Goal: Task Accomplishment & Management: Complete application form

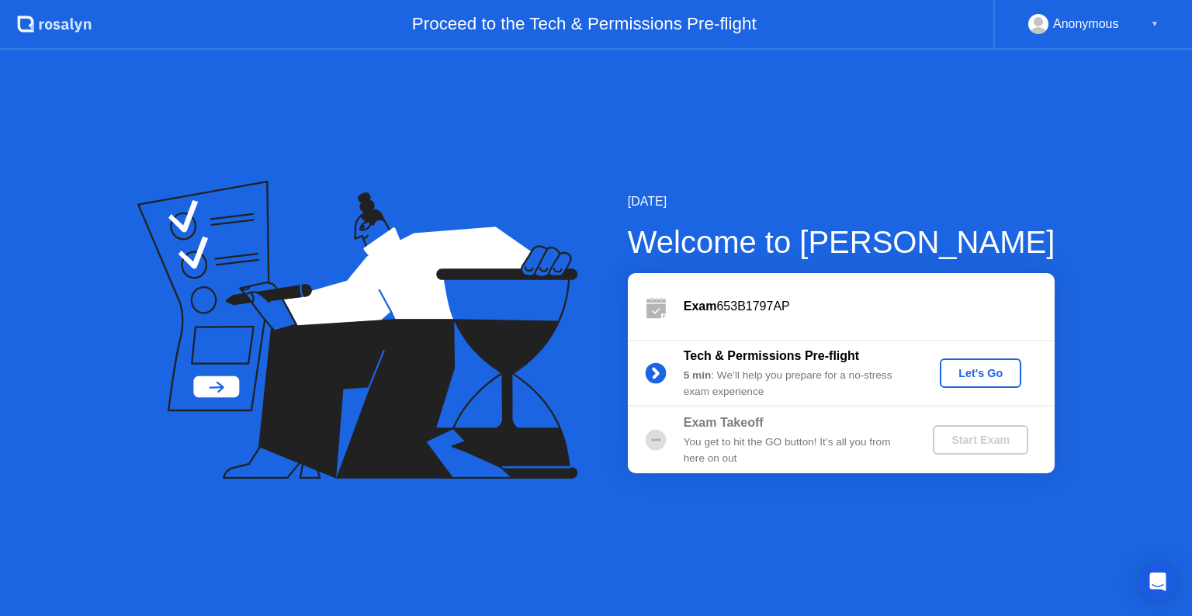
click at [950, 434] on div "Start Exam" at bounding box center [980, 440] width 83 height 12
click at [985, 379] on div "Let's Go" at bounding box center [980, 373] width 69 height 12
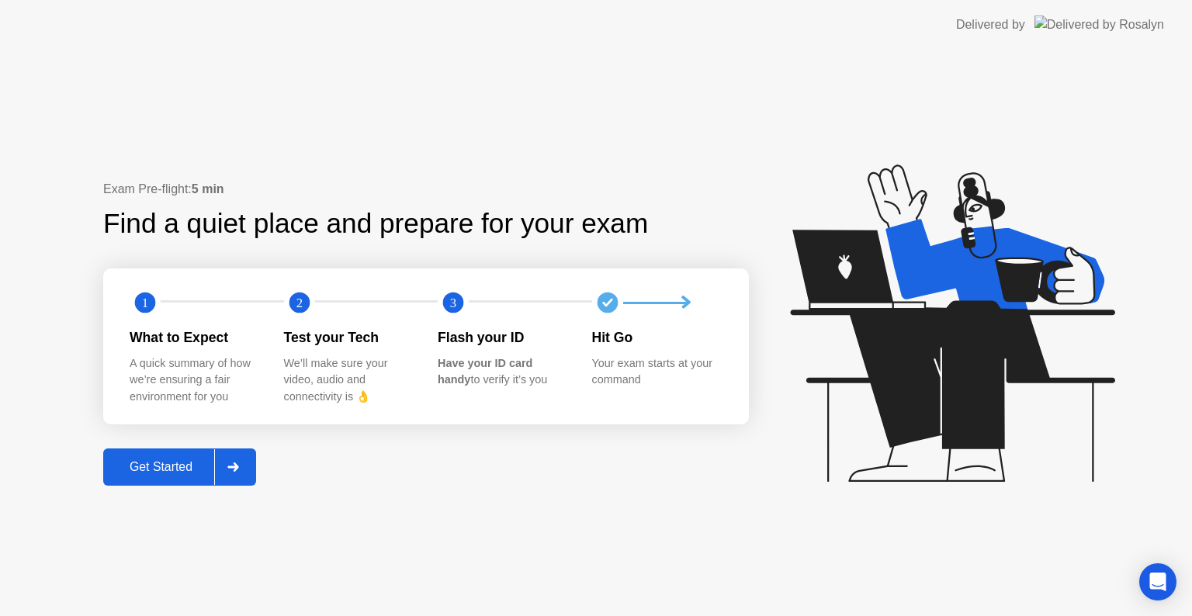
click at [125, 471] on div "Get Started" at bounding box center [161, 467] width 106 height 14
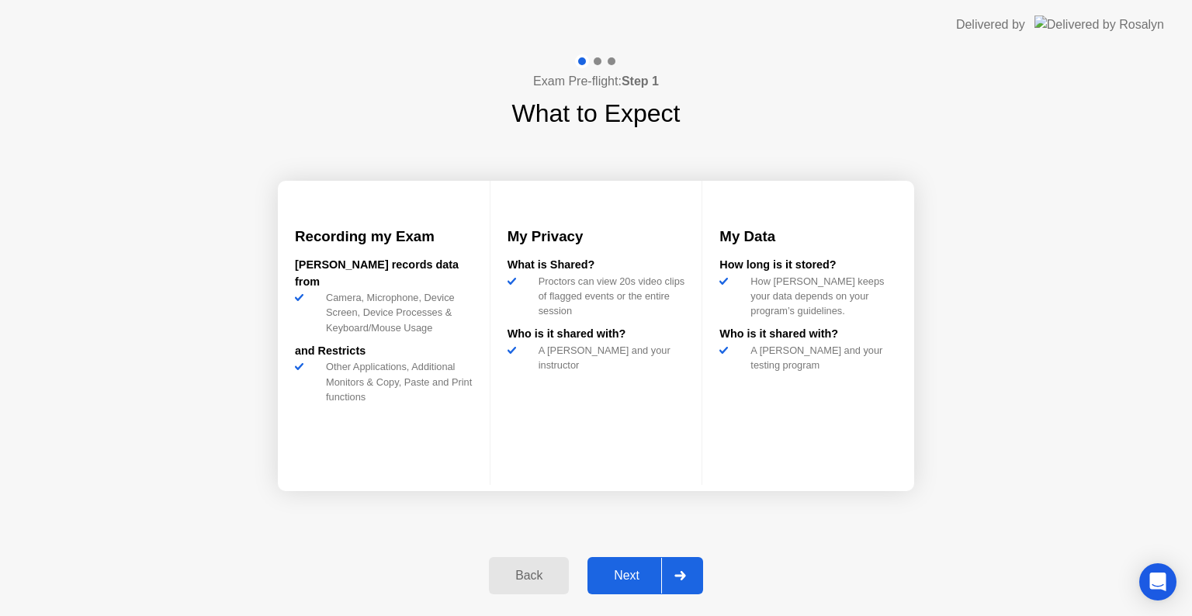
click at [645, 569] on div "Next" at bounding box center [626, 576] width 69 height 14
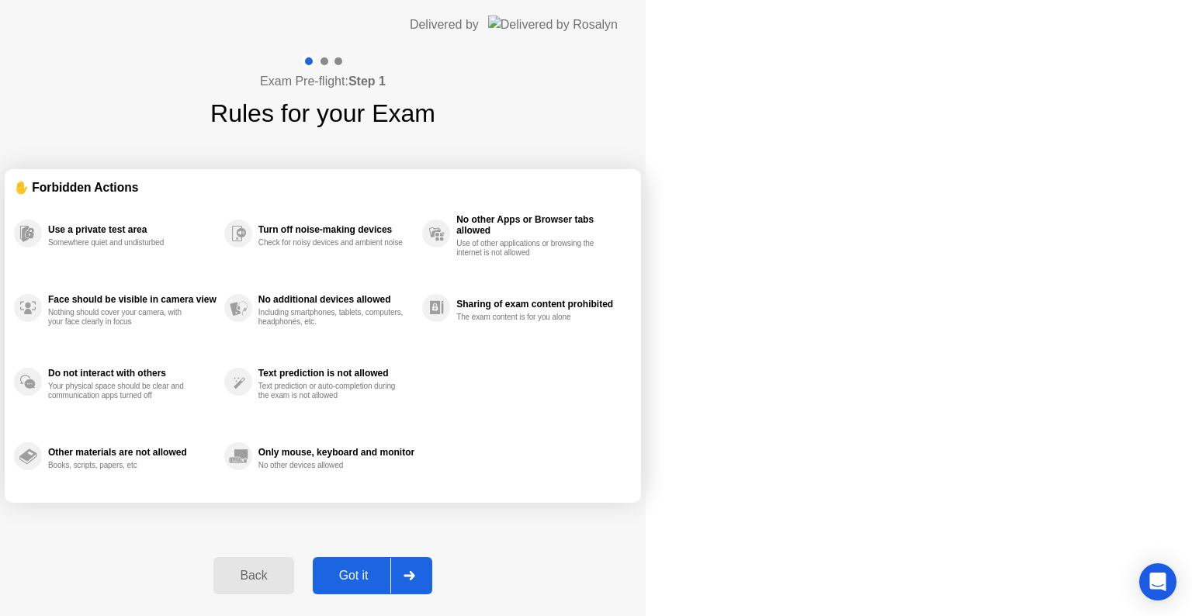
click at [390, 569] on div "Got it" at bounding box center [353, 576] width 73 height 14
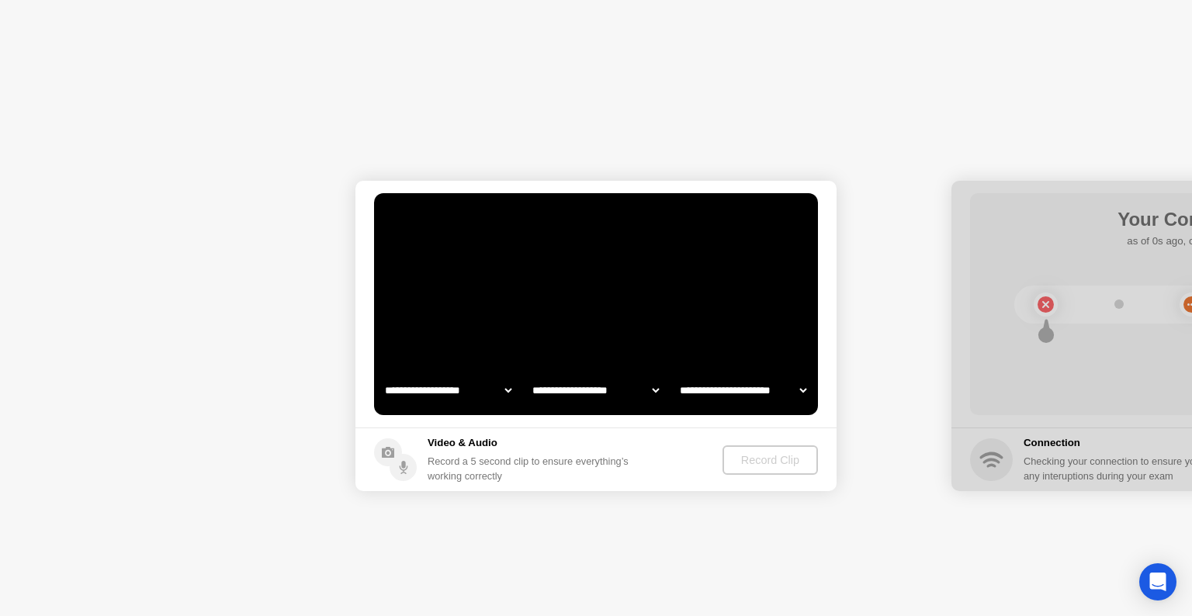
select select "**********"
select select "*******"
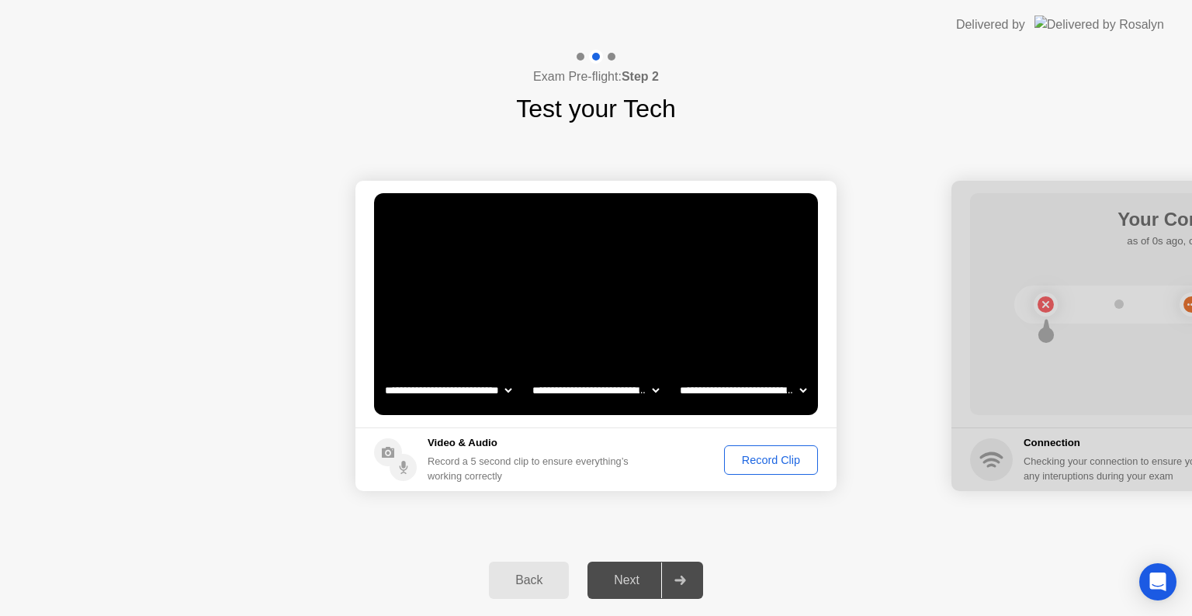
click at [627, 583] on div "Next" at bounding box center [626, 580] width 69 height 14
click at [759, 468] on button "Record Clip" at bounding box center [771, 459] width 94 height 29
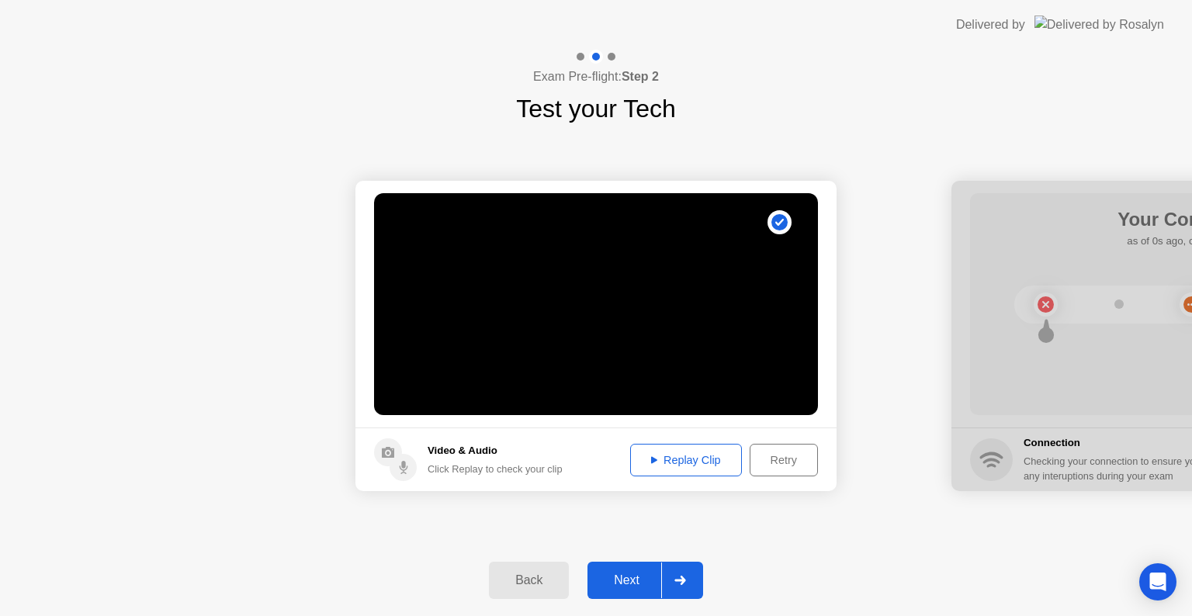
click at [625, 587] on div "Next" at bounding box center [626, 580] width 69 height 14
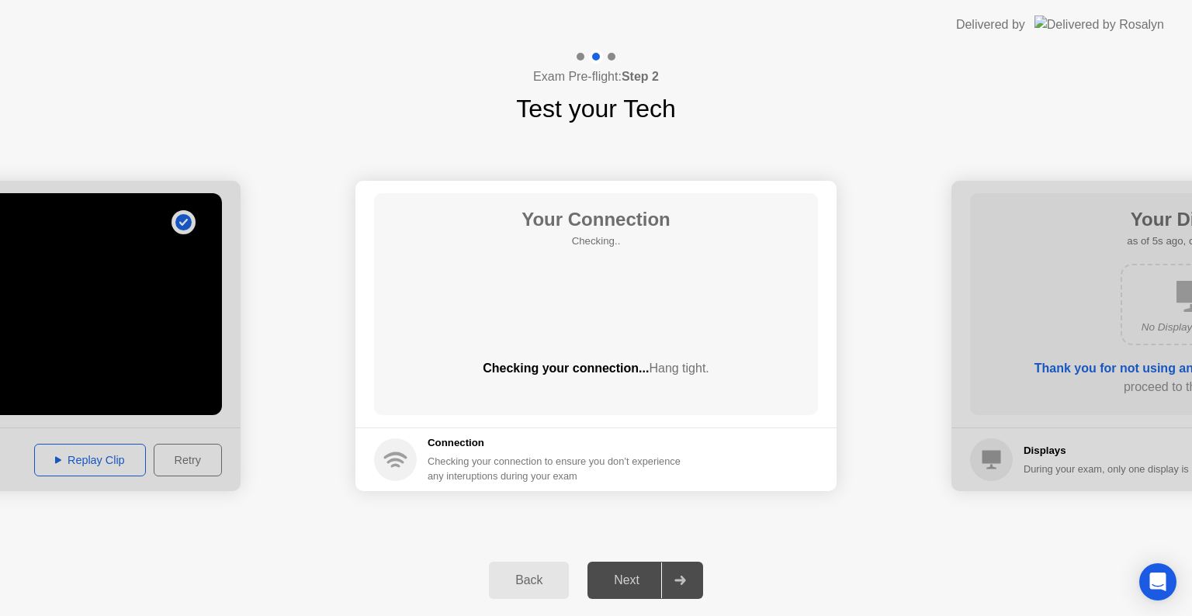
click at [625, 587] on div "Next" at bounding box center [626, 580] width 69 height 14
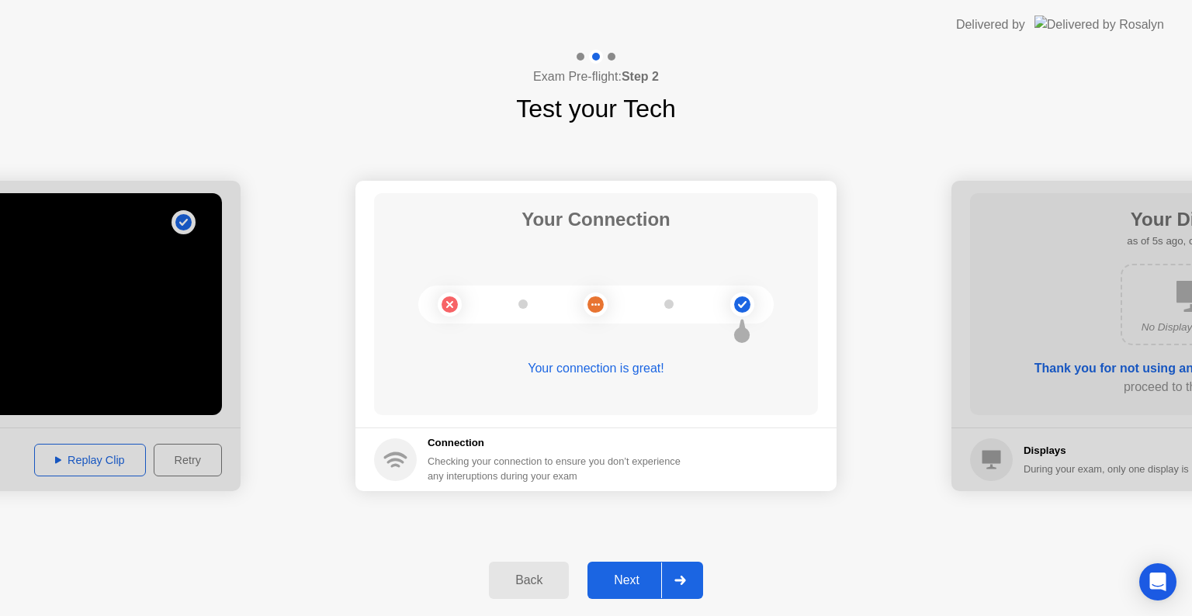
drag, startPoint x: 603, startPoint y: 590, endPoint x: 617, endPoint y: 570, distance: 24.5
click at [617, 570] on button "Next" at bounding box center [645, 580] width 116 height 37
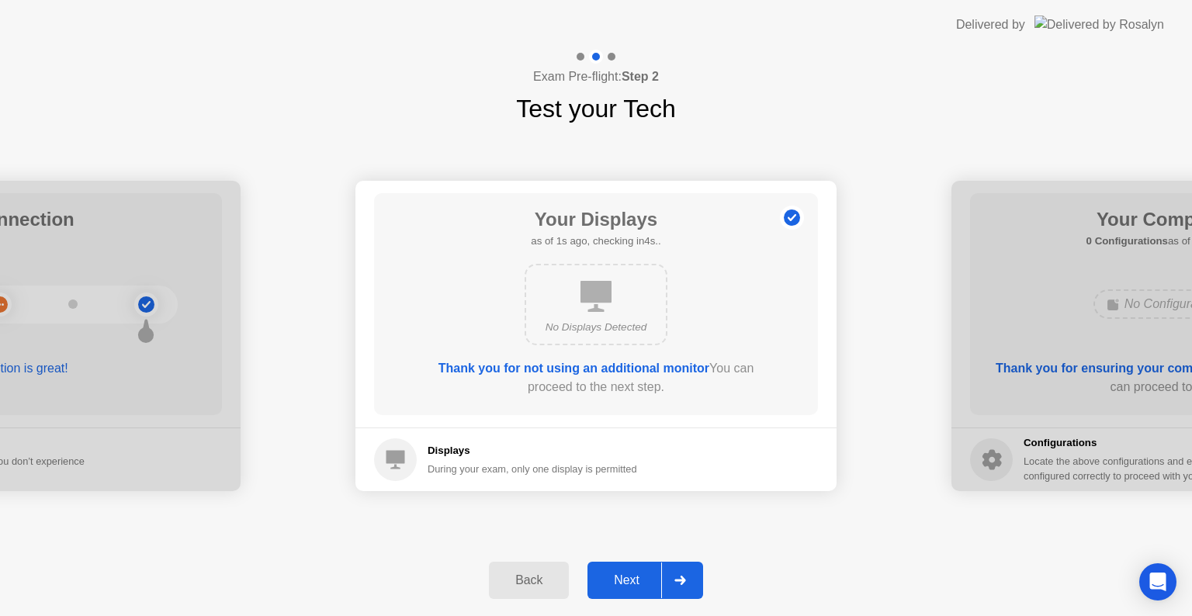
click at [649, 559] on div "Back Next" at bounding box center [596, 580] width 1192 height 71
click at [657, 580] on div "Next" at bounding box center [626, 580] width 69 height 14
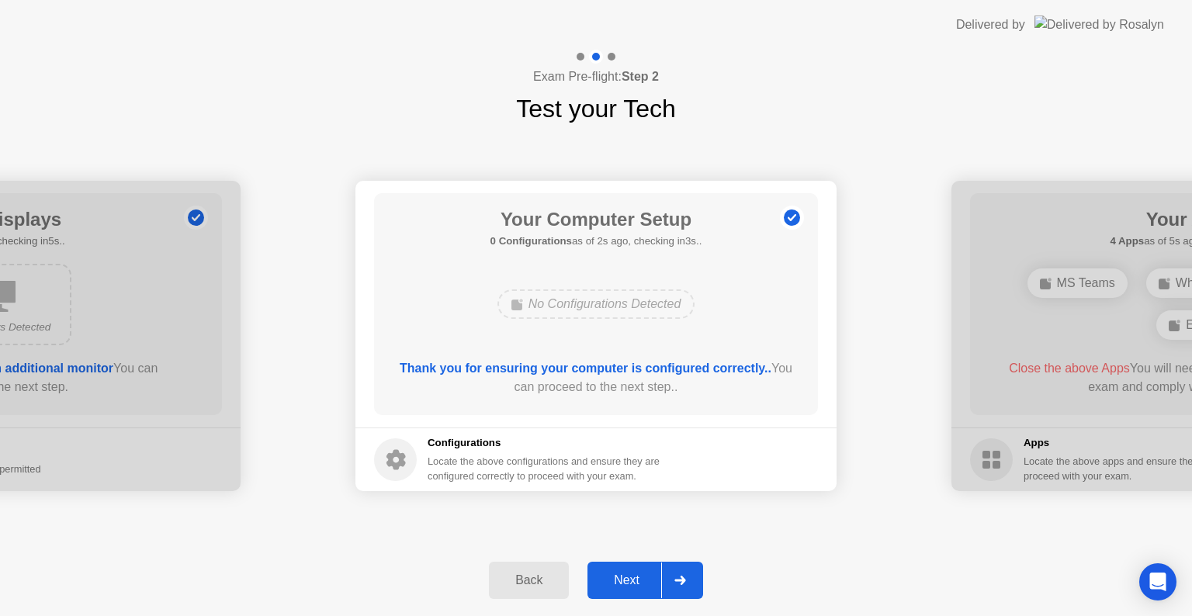
click at [658, 573] on div "Next" at bounding box center [626, 580] width 69 height 14
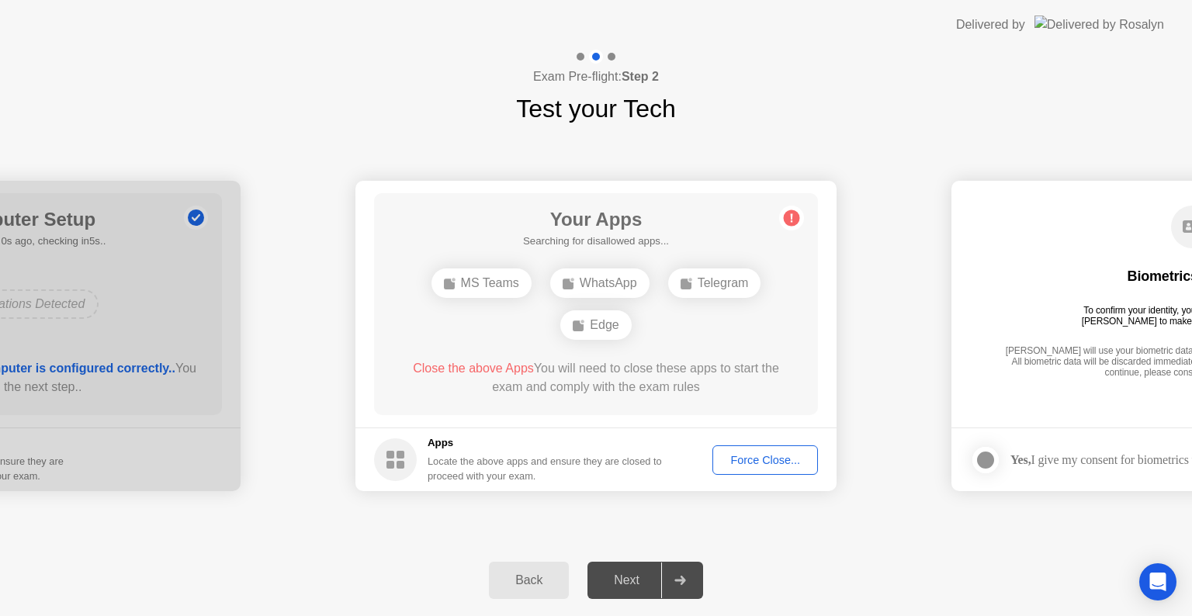
click at [750, 459] on div "Force Close..." at bounding box center [765, 460] width 95 height 12
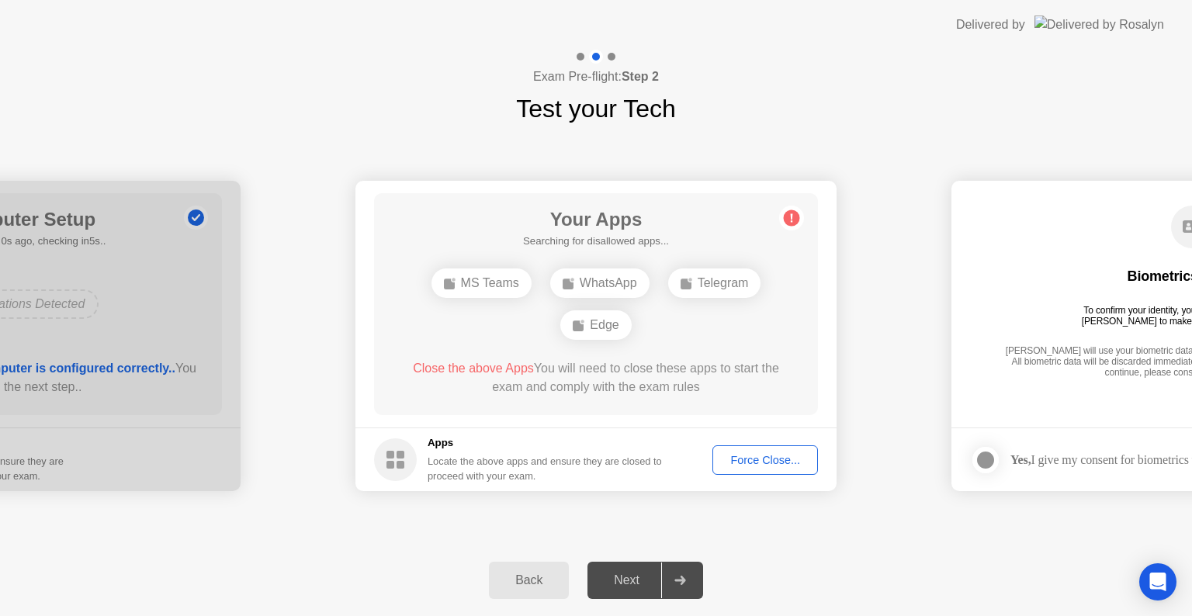
click at [747, 472] on button "Force Close..." at bounding box center [765, 459] width 106 height 29
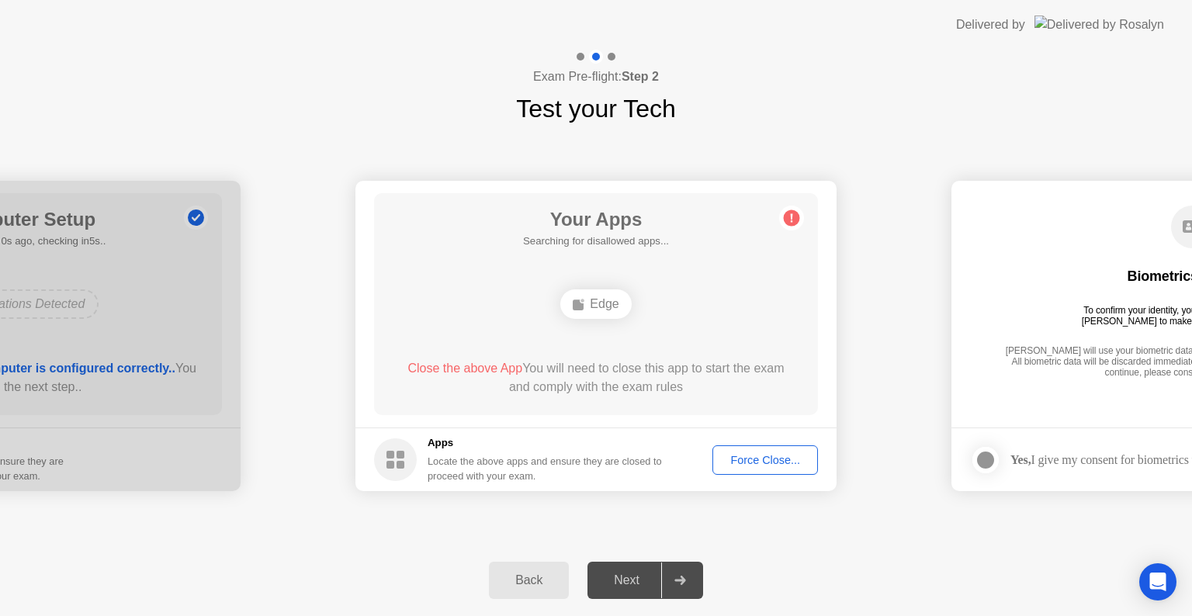
click at [641, 580] on div "Next" at bounding box center [626, 580] width 69 height 14
click at [735, 454] on div "Force Close..." at bounding box center [765, 460] width 95 height 12
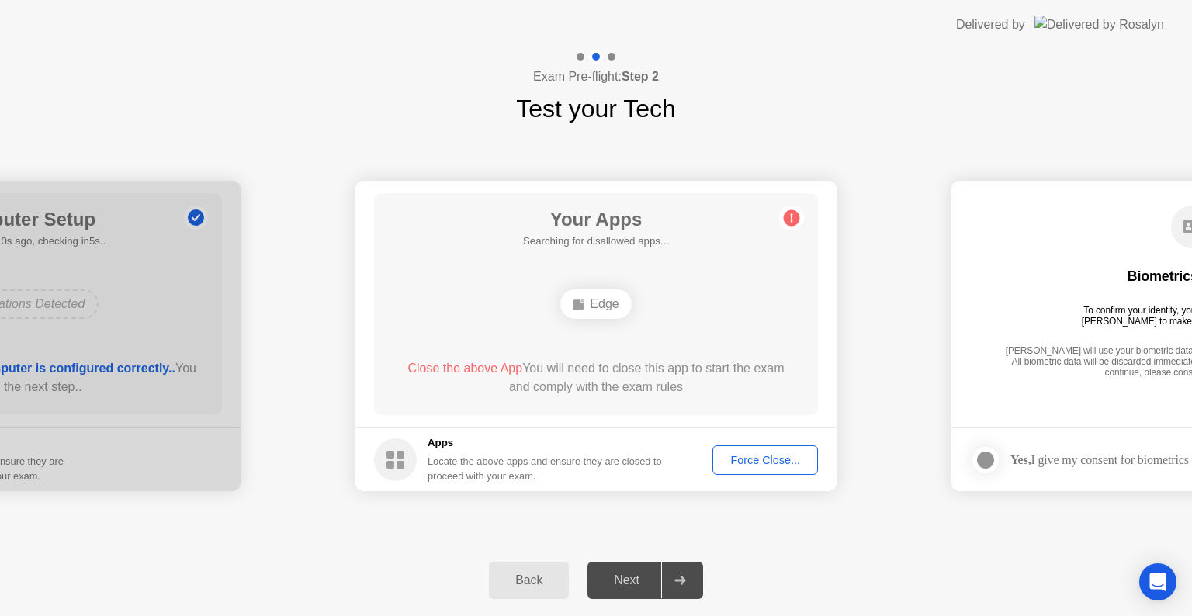
click at [645, 579] on div "Next" at bounding box center [626, 580] width 69 height 14
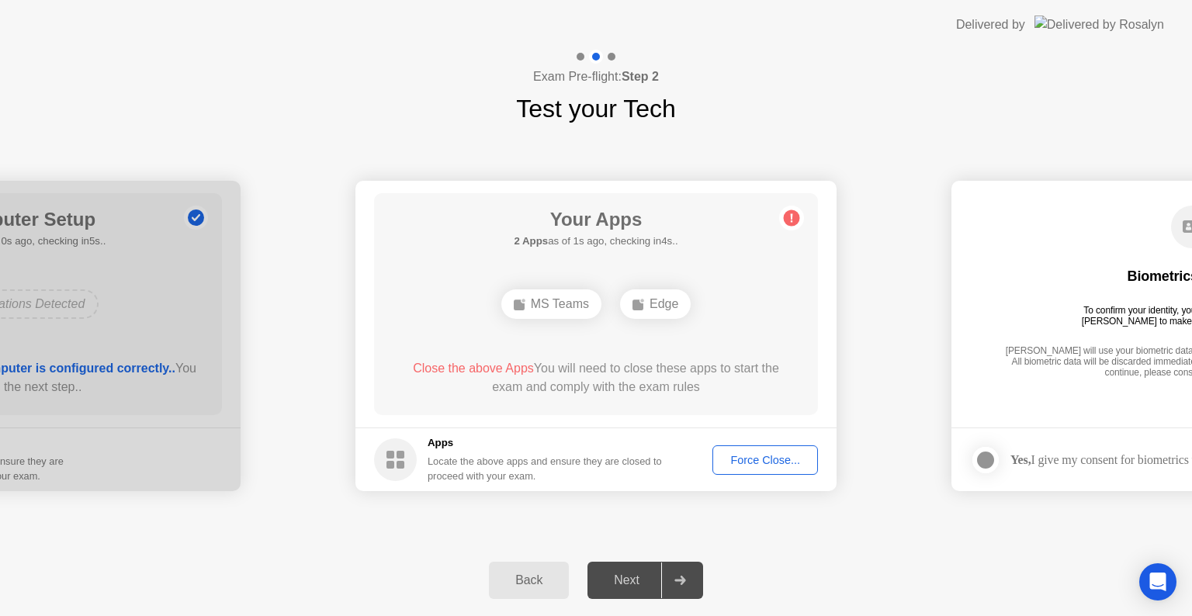
click at [779, 214] on icon at bounding box center [791, 218] width 25 height 25
click at [783, 214] on icon at bounding box center [791, 218] width 25 height 25
click at [785, 215] on circle at bounding box center [792, 218] width 16 height 16
click at [754, 454] on div "Force Close..." at bounding box center [765, 460] width 95 height 12
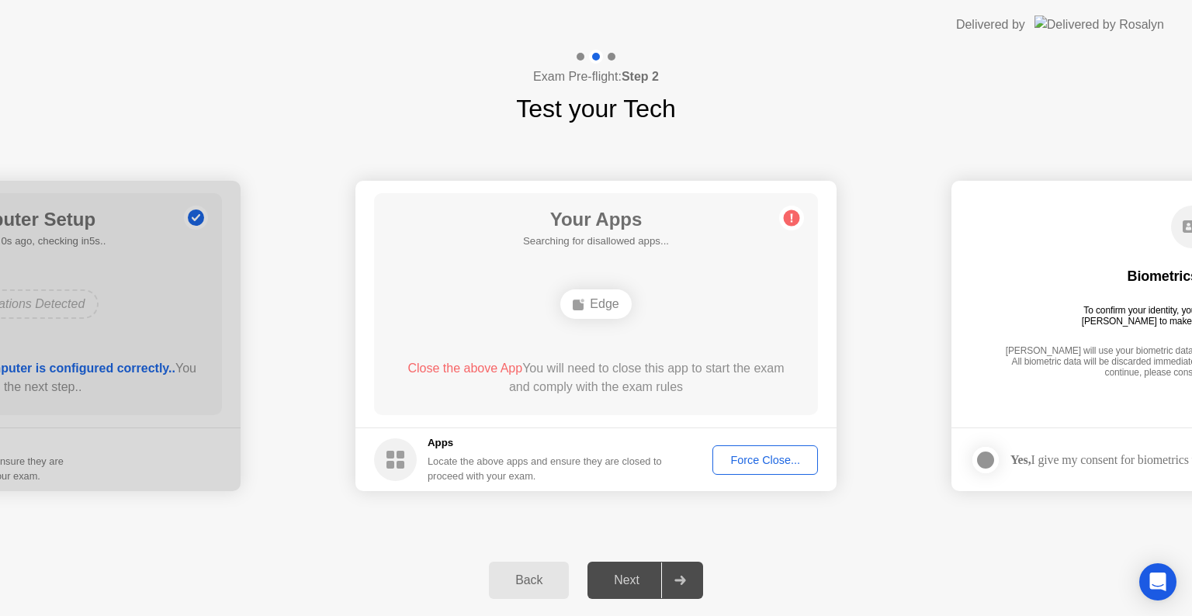
click at [650, 281] on div "Your Apps Searching for disallowed apps... Edge Close the above App You will ne…" at bounding box center [596, 304] width 444 height 222
click at [743, 454] on div "Force Close..." at bounding box center [765, 460] width 95 height 12
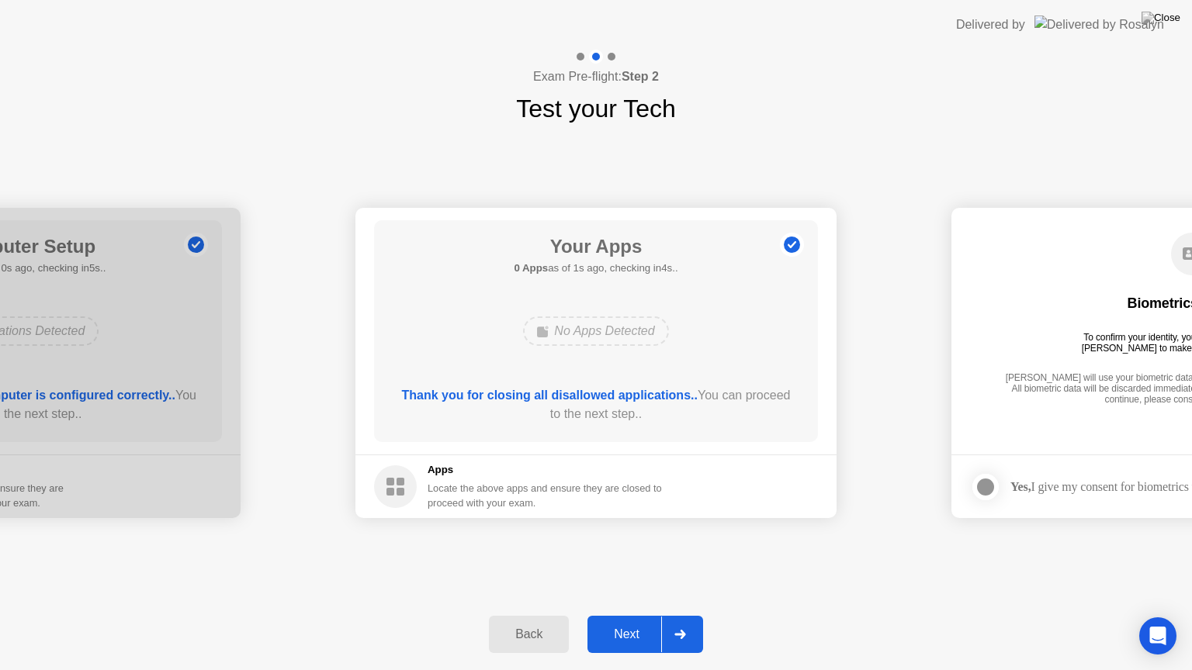
click at [660, 615] on div "Next" at bounding box center [626, 635] width 69 height 14
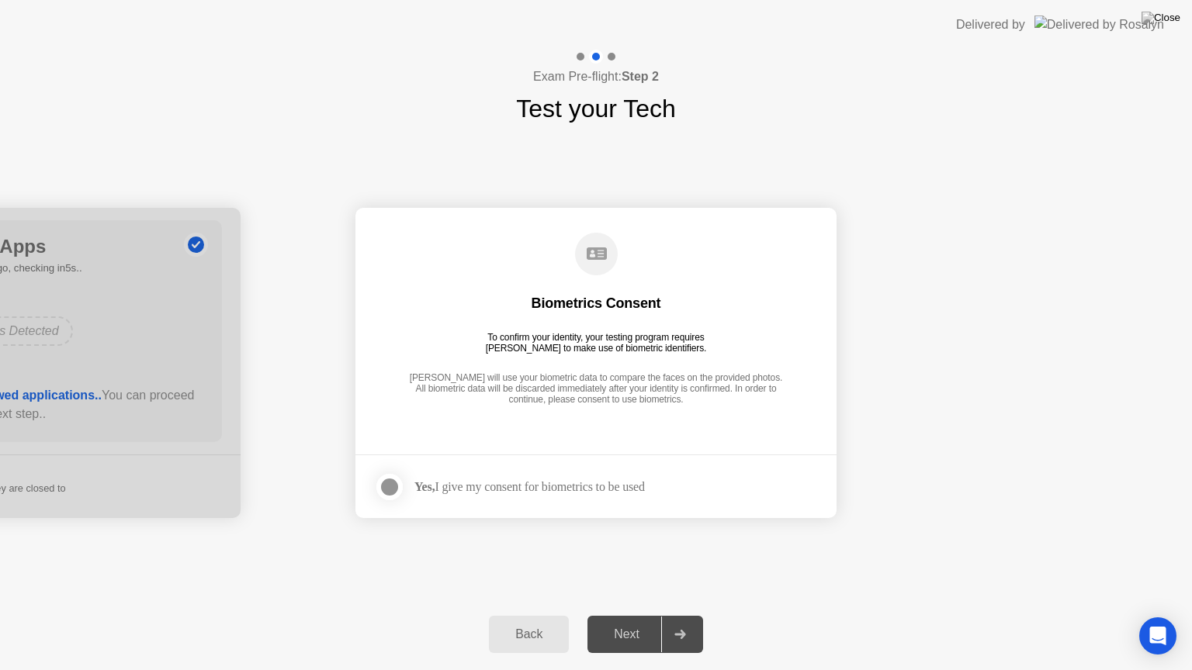
click at [655, 615] on div "Next" at bounding box center [626, 635] width 69 height 14
click at [643, 615] on div "Next" at bounding box center [626, 635] width 69 height 14
click at [423, 485] on strong "Yes," at bounding box center [424, 486] width 20 height 13
click at [394, 478] on div at bounding box center [389, 487] width 19 height 19
click at [672, 615] on div at bounding box center [679, 635] width 37 height 36
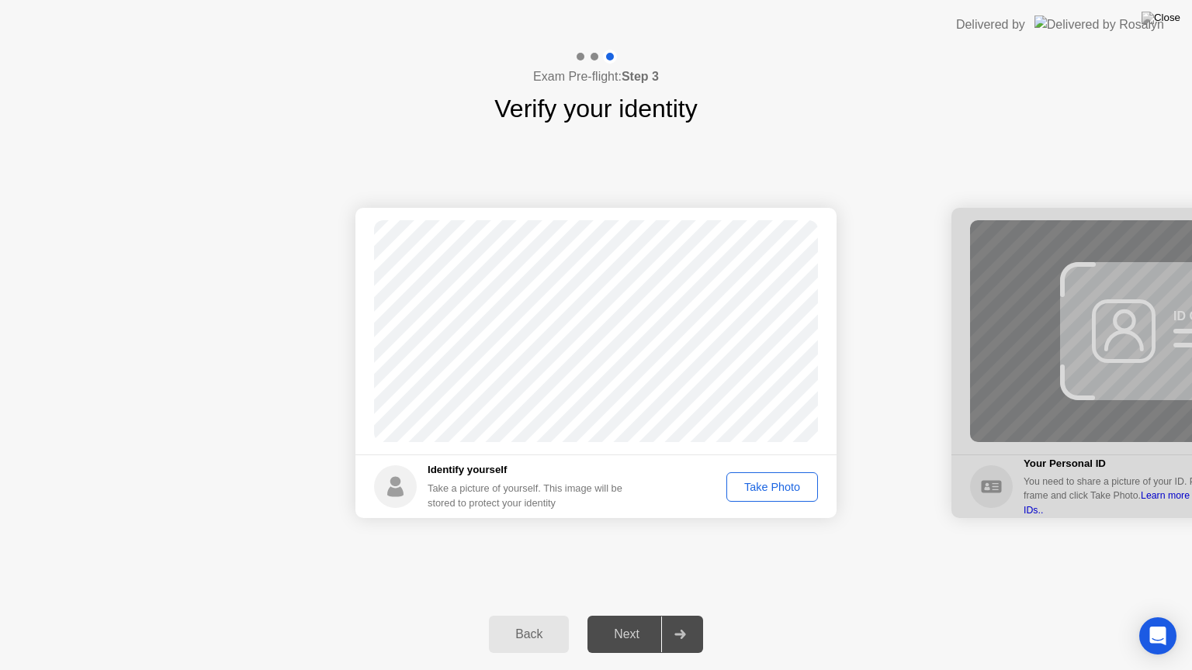
click at [777, 474] on button "Take Photo" at bounding box center [772, 487] width 92 height 29
click at [643, 615] on div "Next" at bounding box center [626, 635] width 69 height 14
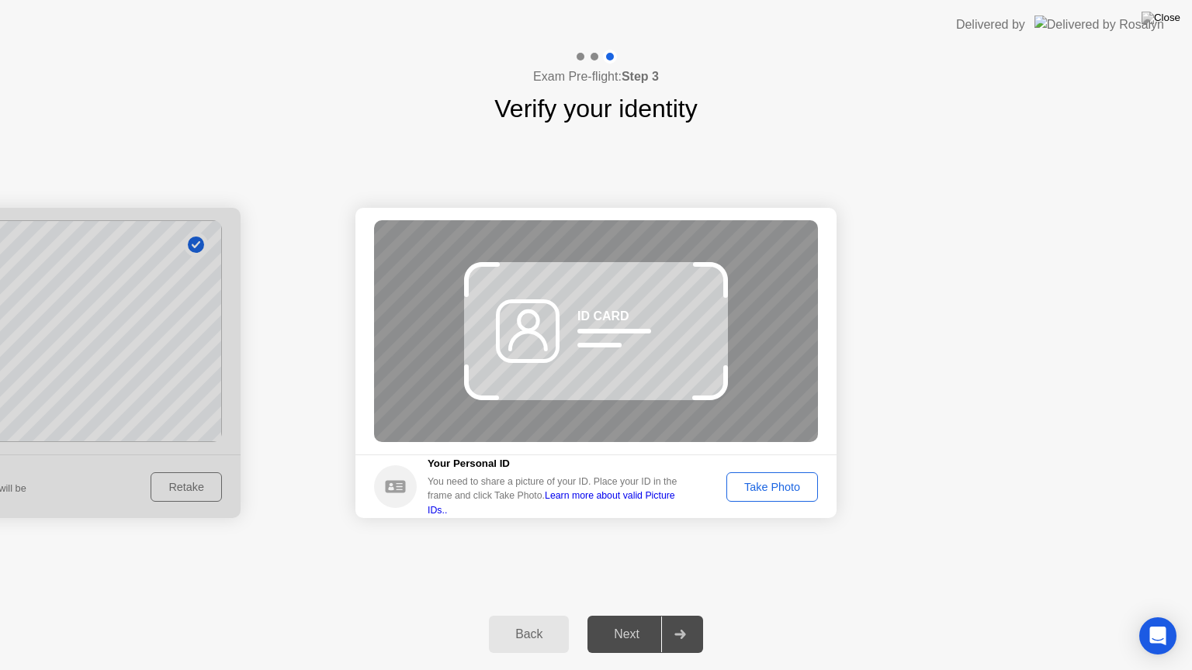
click at [82, 382] on div at bounding box center [-1, 363] width 481 height 310
click at [536, 615] on button "Back" at bounding box center [529, 634] width 80 height 37
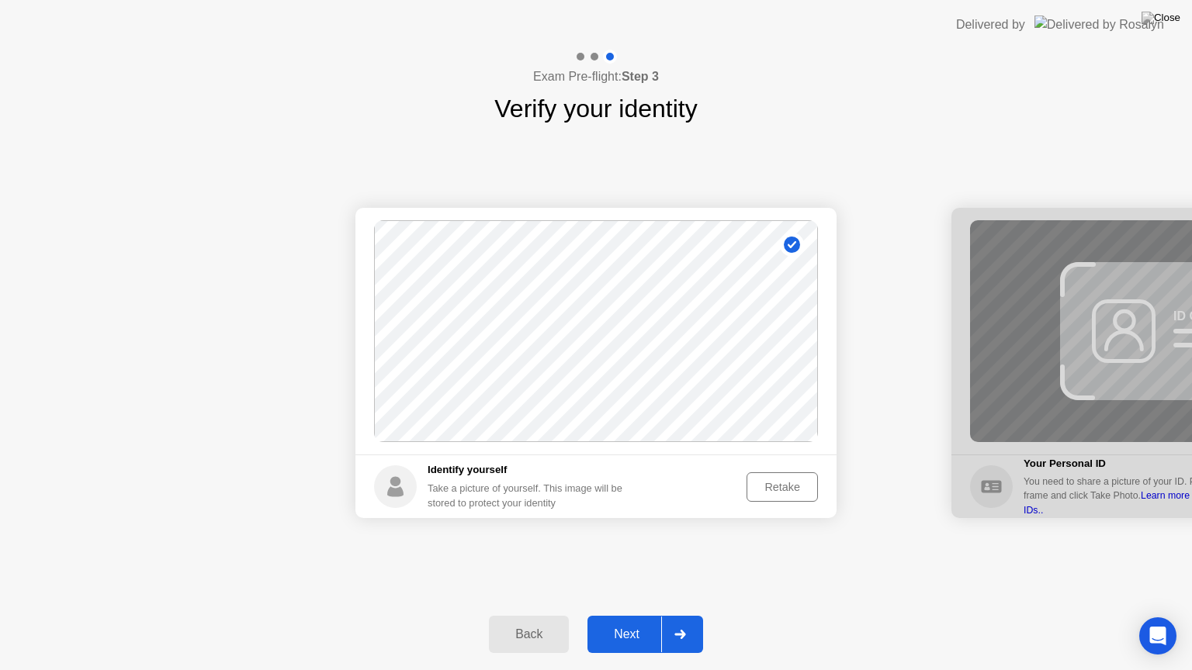
click at [778, 491] on div "Retake" at bounding box center [782, 487] width 61 height 12
click at [762, 493] on div "Take Photo" at bounding box center [772, 487] width 81 height 12
click at [665, 615] on div at bounding box center [679, 635] width 37 height 36
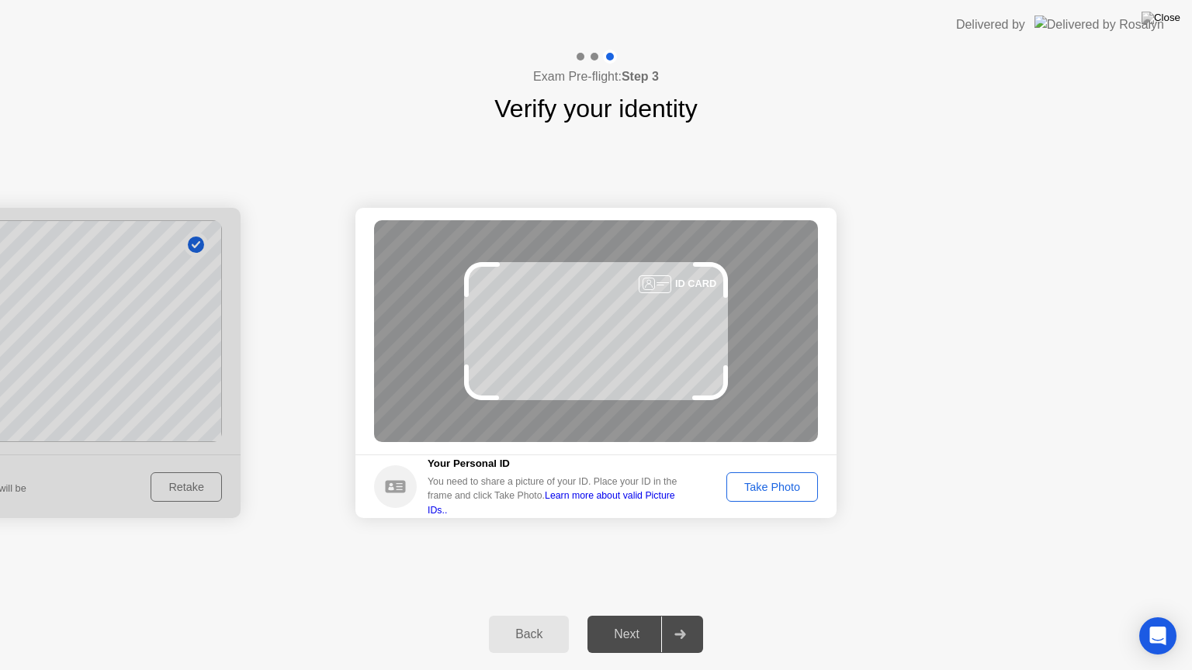
click at [758, 484] on div "Take Photo" at bounding box center [772, 487] width 81 height 12
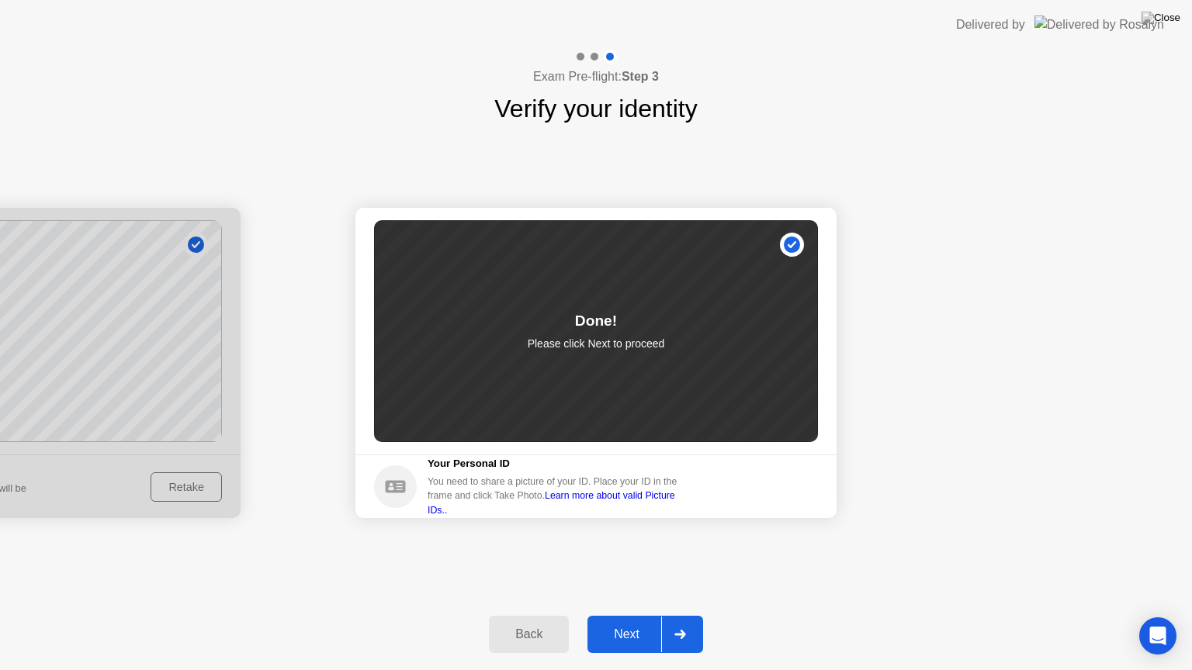
click at [656, 615] on div "Next" at bounding box center [626, 635] width 69 height 14
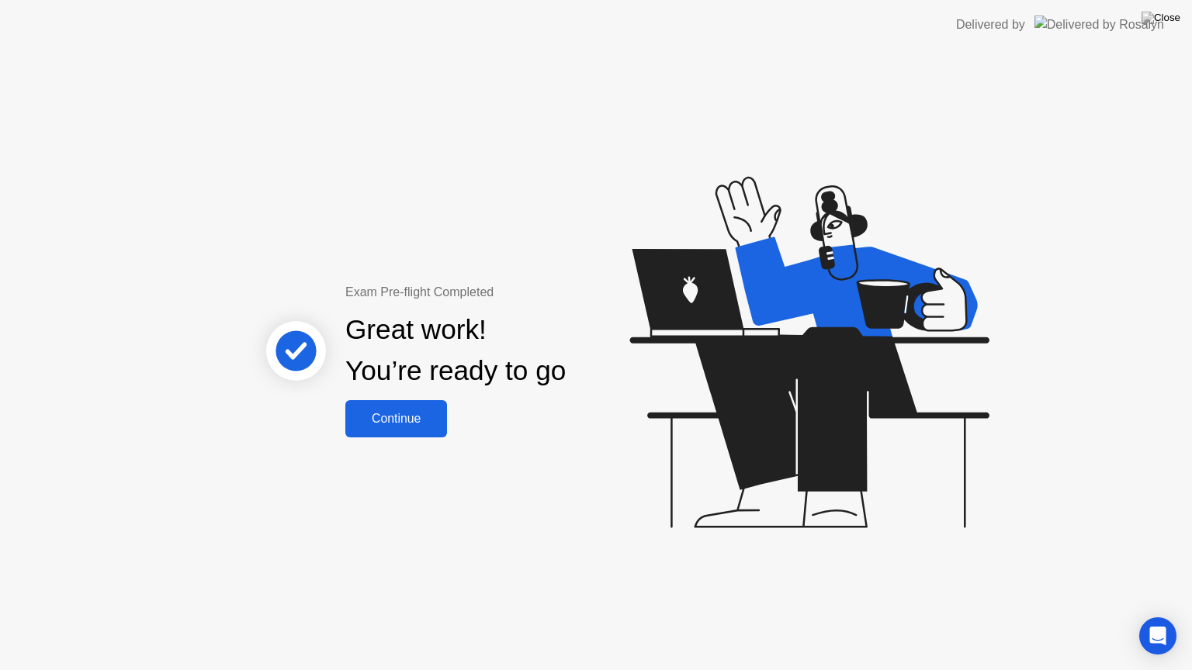
click at [411, 412] on div "Continue" at bounding box center [396, 419] width 92 height 14
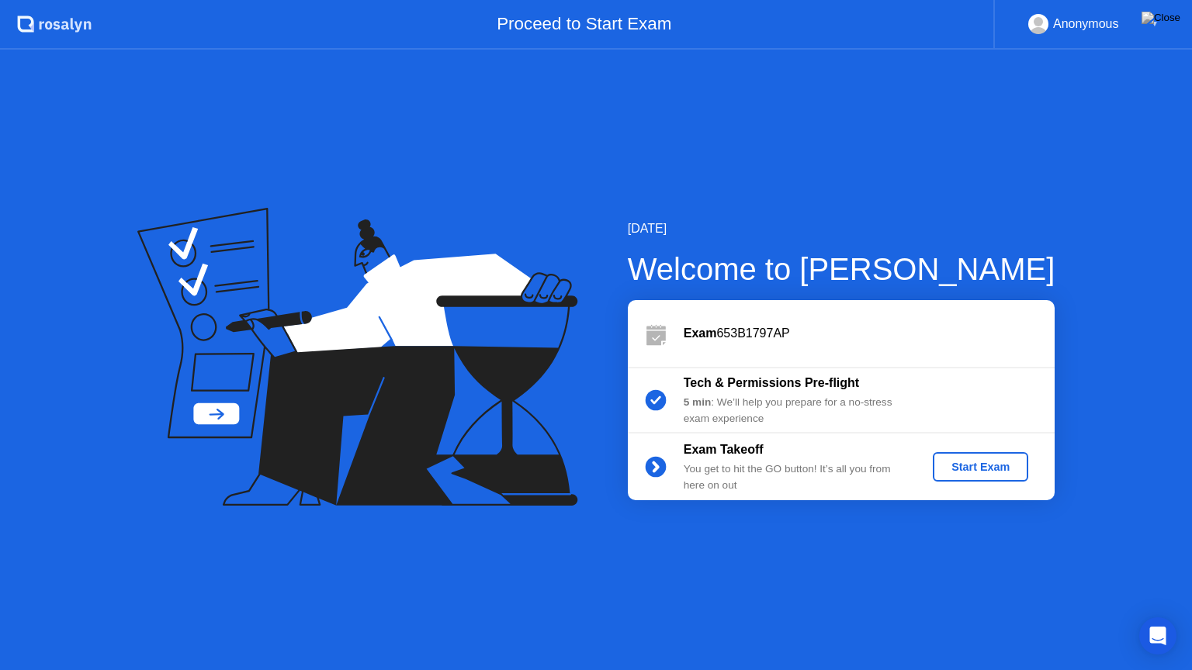
click at [976, 462] on div "Start Exam" at bounding box center [980, 467] width 83 height 12
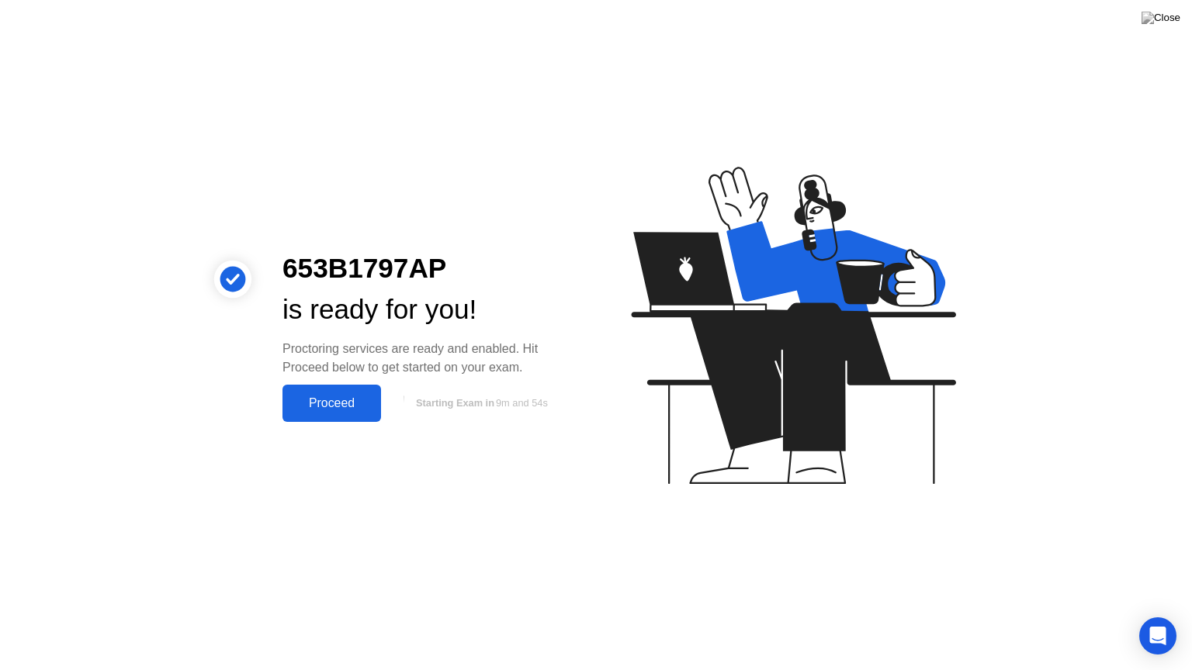
click at [339, 404] on div "Proceed" at bounding box center [331, 404] width 89 height 14
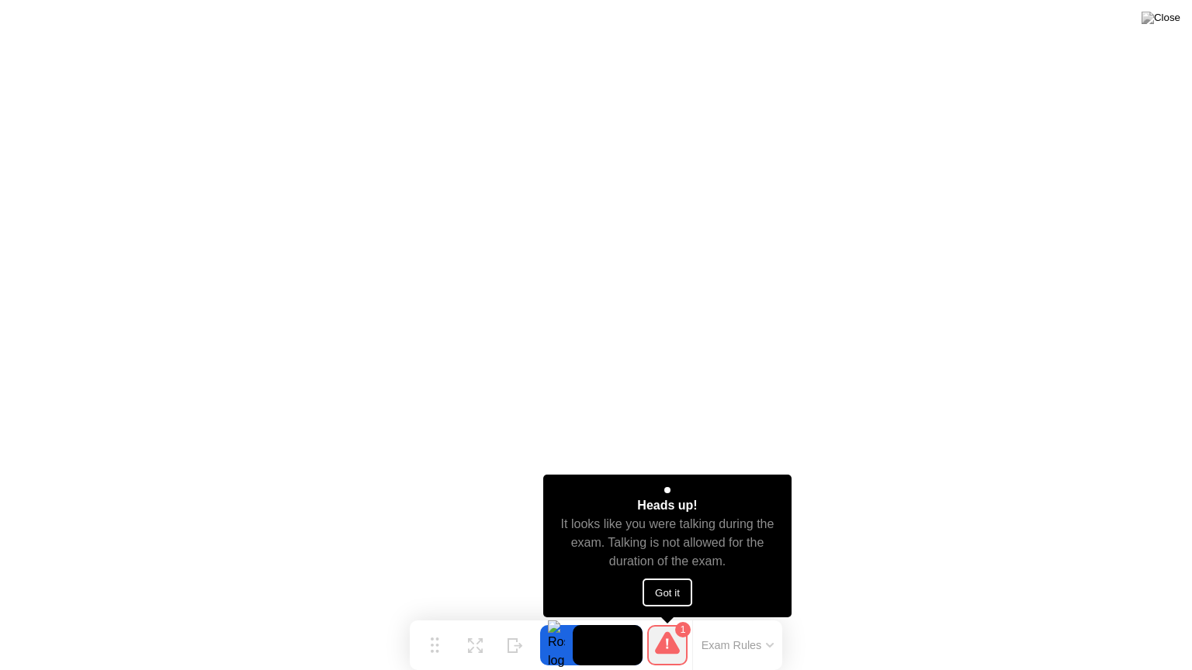
click at [674, 594] on button "Got it" at bounding box center [668, 593] width 50 height 28
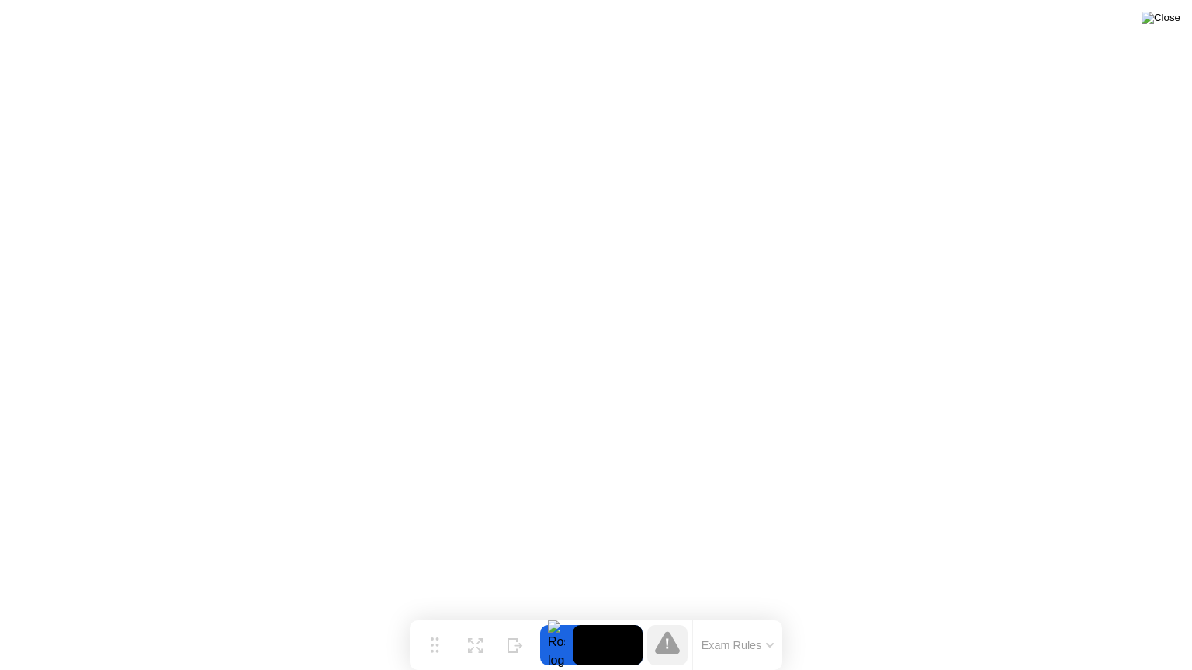
click at [1168, 17] on img at bounding box center [1160, 18] width 39 height 12
